Goal: Information Seeking & Learning: Learn about a topic

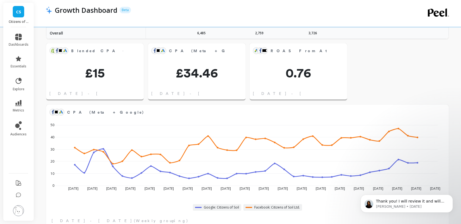
scroll to position [398, 0]
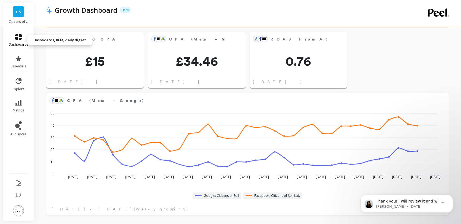
click at [20, 34] on icon at bounding box center [18, 37] width 7 height 7
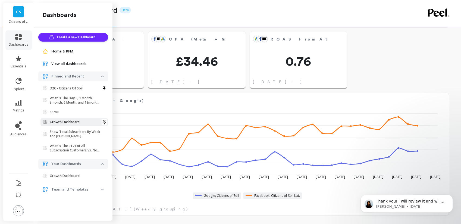
click at [76, 120] on p "Growth Dashboard" at bounding box center [65, 122] width 30 height 4
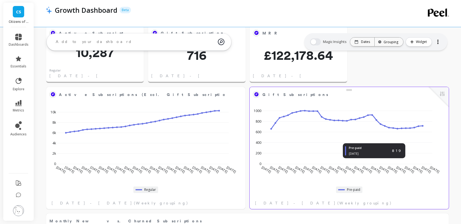
scroll to position [24, 0]
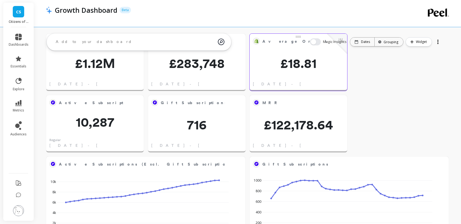
click at [289, 40] on span "Average Order Value" at bounding box center [303, 42] width 82 height 6
click at [323, 65] on span "£18.81" at bounding box center [297, 63] width 97 height 13
click at [297, 38] on span "Average Order Value" at bounding box center [294, 41] width 64 height 8
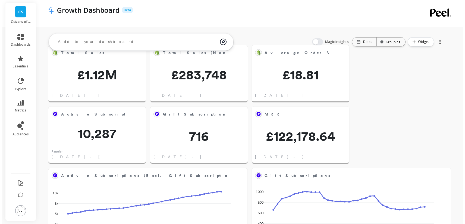
scroll to position [0, 0]
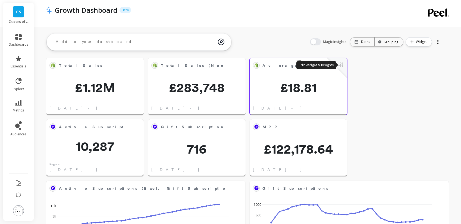
click at [341, 65] on button at bounding box center [340, 65] width 7 height 8
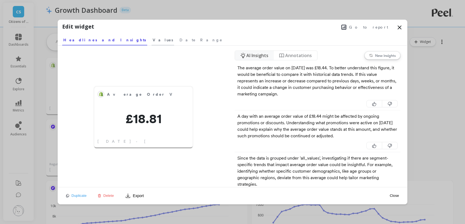
click at [153, 42] on span "Values" at bounding box center [163, 39] width 20 height 5
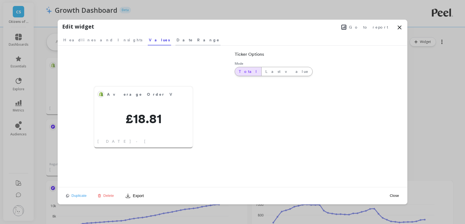
click at [176, 41] on span "Date Range" at bounding box center [197, 39] width 43 height 5
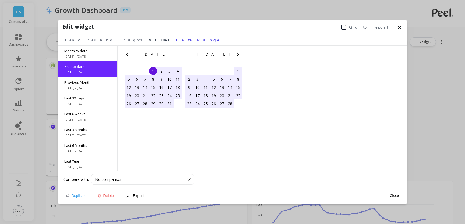
click at [149, 42] on span "Values" at bounding box center [159, 39] width 20 height 5
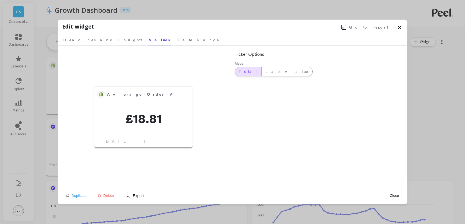
click at [378, 26] on span "Go to report" at bounding box center [368, 26] width 39 height 5
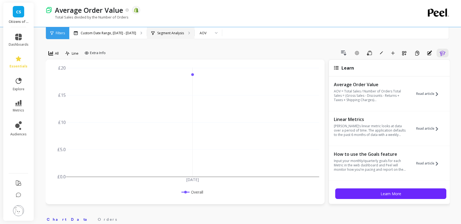
click at [178, 35] on div "Segment Analysis" at bounding box center [171, 33] width 48 height 12
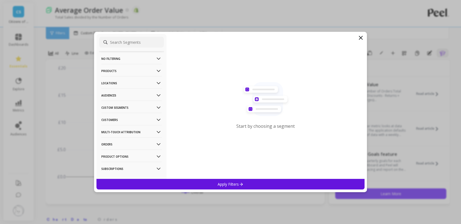
click at [151, 109] on p "Custom Segments" at bounding box center [131, 107] width 60 height 14
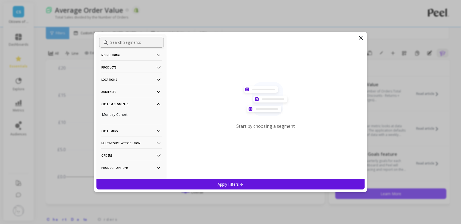
scroll to position [8, 0]
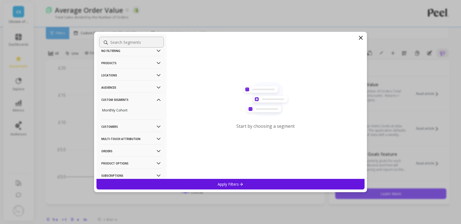
click at [145, 125] on p "Customers" at bounding box center [131, 126] width 60 height 14
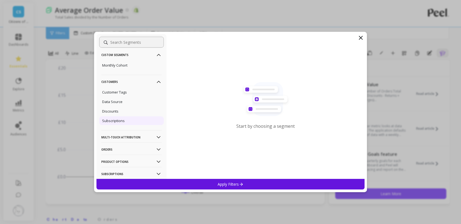
scroll to position [58, 0]
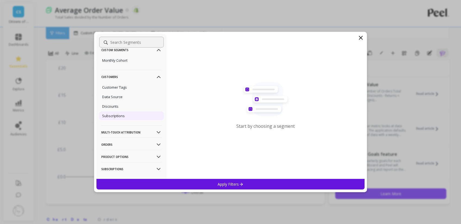
click at [131, 116] on div "Subscriptions" at bounding box center [131, 115] width 65 height 9
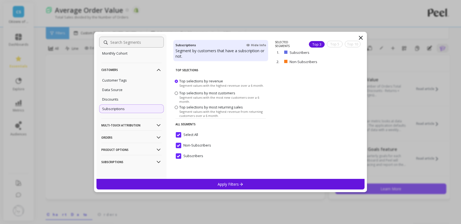
scroll to position [68, 0]
click at [151, 159] on p "Subscriptions" at bounding box center [131, 160] width 60 height 14
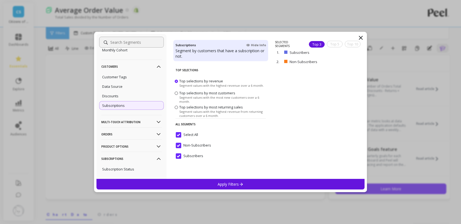
scroll to position [83, 0]
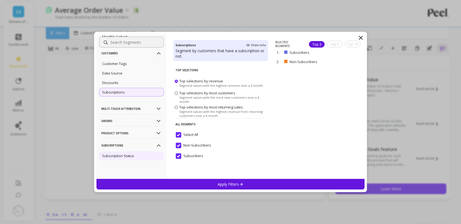
click at [130, 155] on p "Subscription Status" at bounding box center [118, 155] width 32 height 5
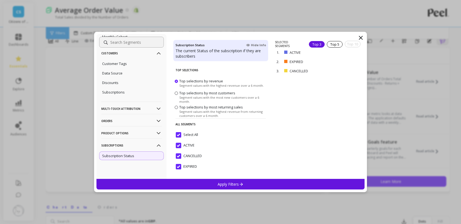
scroll to position [13, 0]
click at [138, 146] on p "Subscriptions" at bounding box center [131, 145] width 60 height 14
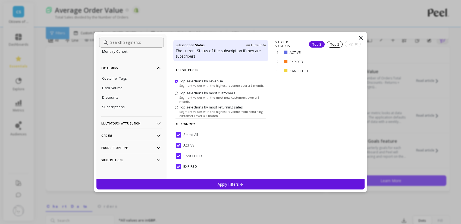
click at [138, 148] on p "Product Options" at bounding box center [131, 148] width 60 height 14
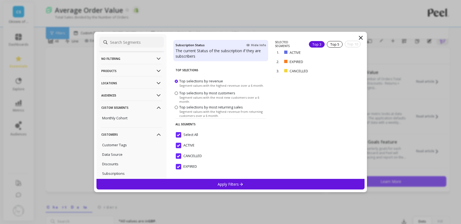
scroll to position [12, 0]
click at [120, 41] on input at bounding box center [131, 42] width 65 height 11
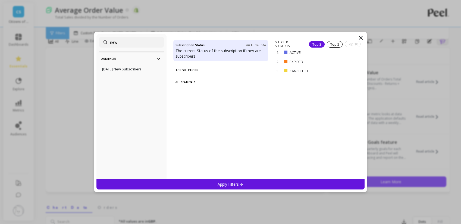
type input "new"
click at [156, 57] on icon at bounding box center [159, 59] width 6 height 6
click at [361, 36] on icon at bounding box center [360, 37] width 7 height 7
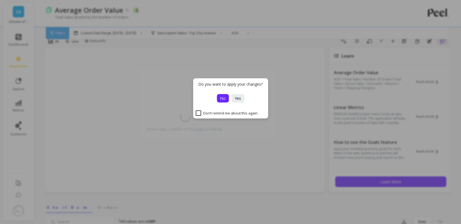
click at [224, 99] on span "No" at bounding box center [222, 98] width 5 height 5
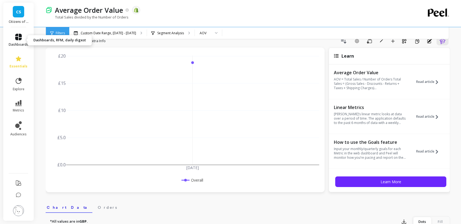
click at [18, 36] on icon at bounding box center [18, 37] width 7 height 7
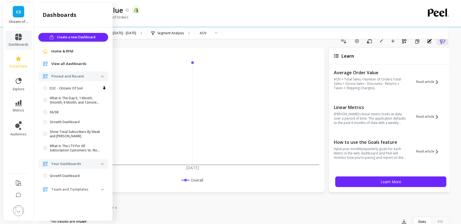
click at [75, 120] on p "Growth Dashboard" at bounding box center [65, 122] width 30 height 4
